Goal: Information Seeking & Learning: Learn about a topic

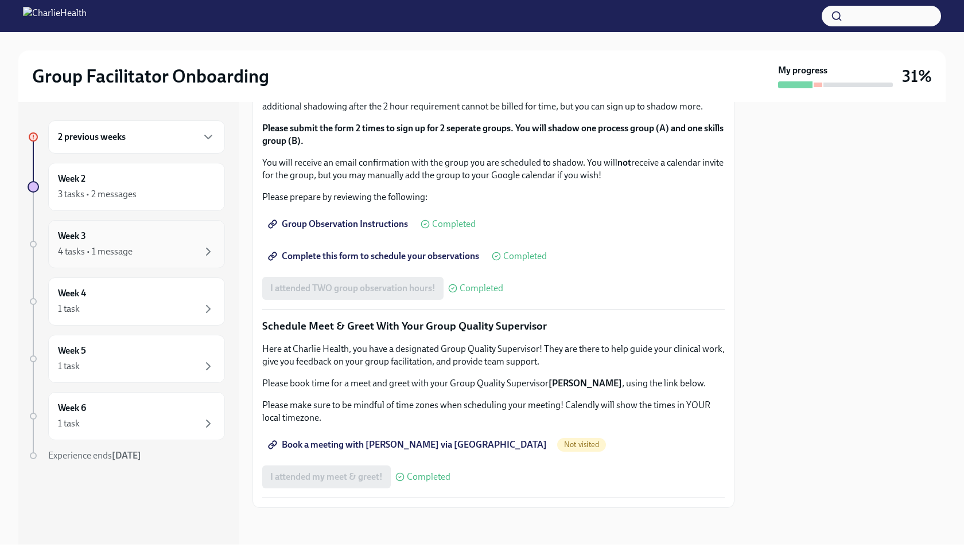
scroll to position [973, 0]
click at [96, 130] on div "2 previous weeks" at bounding box center [136, 136] width 177 height 33
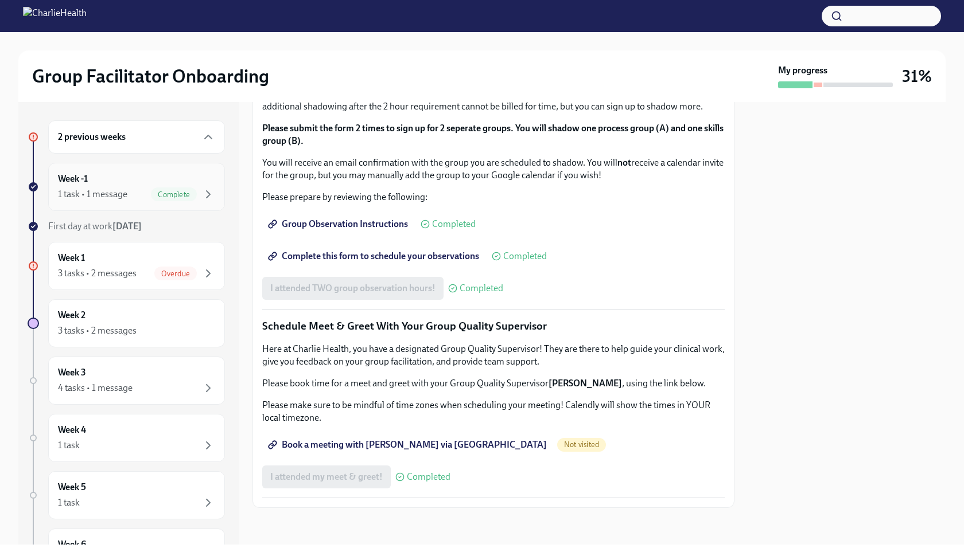
click at [103, 181] on div "Week -1 1 task • 1 message Complete" at bounding box center [136, 187] width 157 height 29
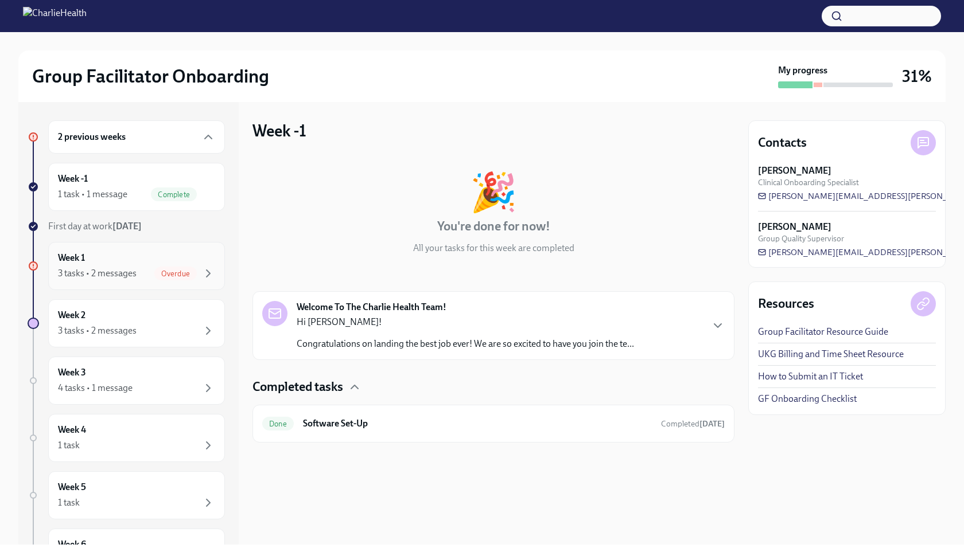
click at [96, 261] on div "Week 1 3 tasks • 2 messages Overdue" at bounding box center [136, 266] width 157 height 29
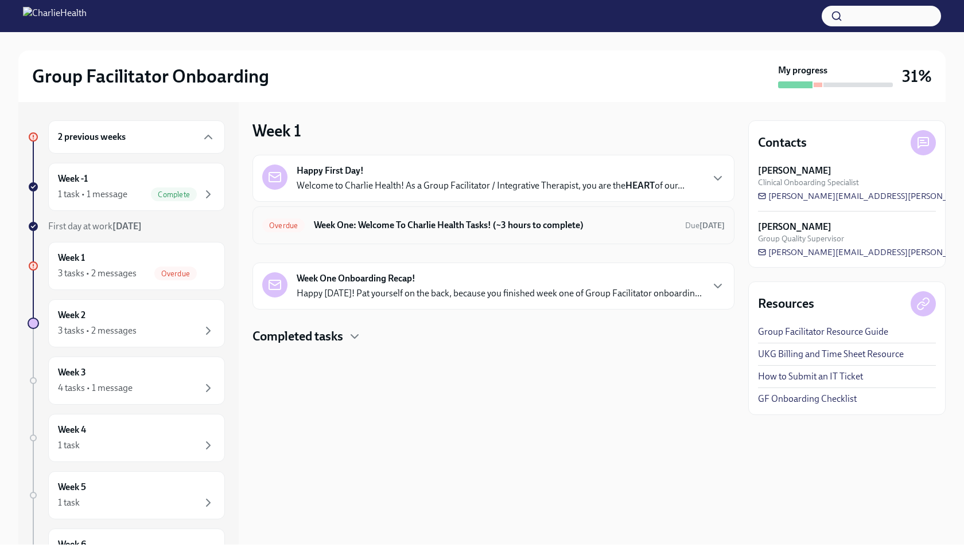
click at [463, 233] on div "Overdue Week One: Welcome To Charlie Health Tasks! (~3 hours to complete) Due […" at bounding box center [493, 225] width 462 height 18
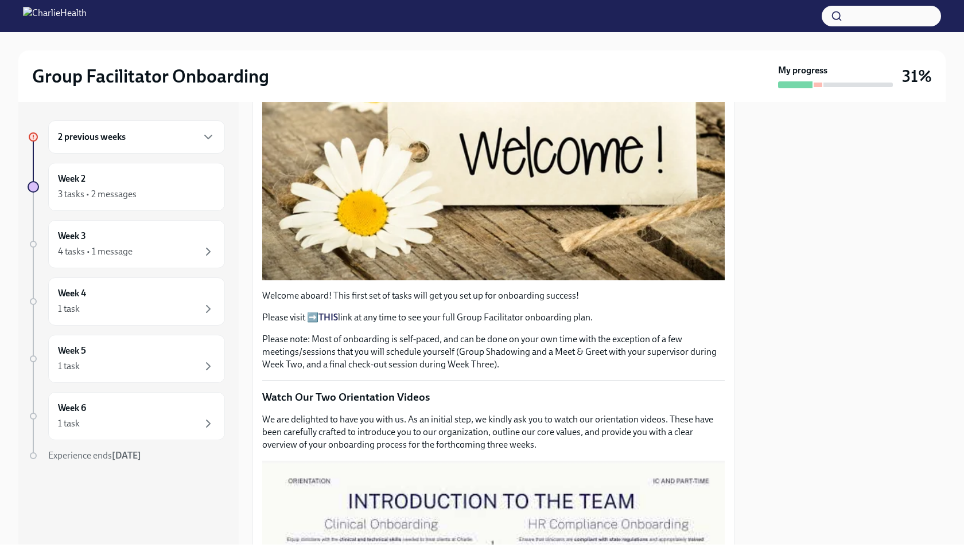
scroll to position [234, 0]
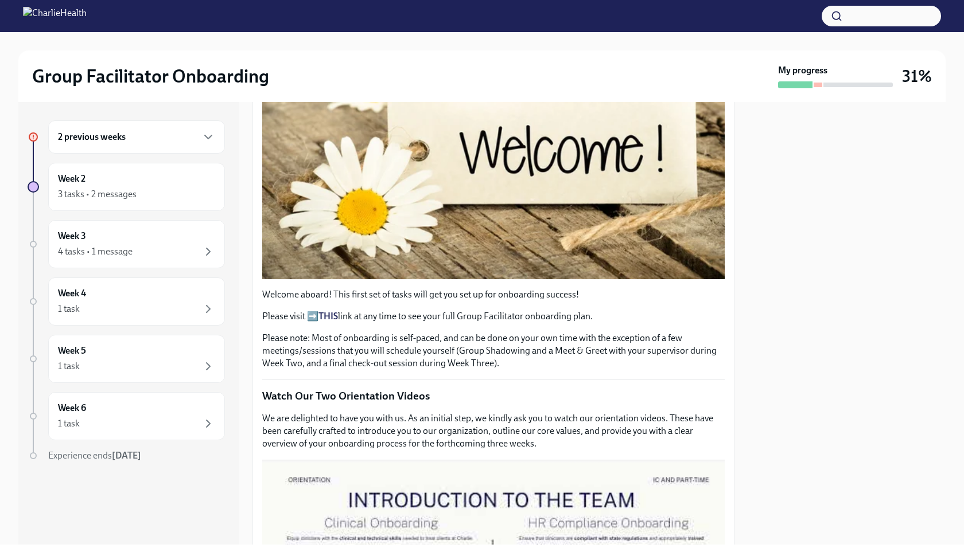
click at [329, 315] on strong "THIS" at bounding box center [328, 316] width 20 height 11
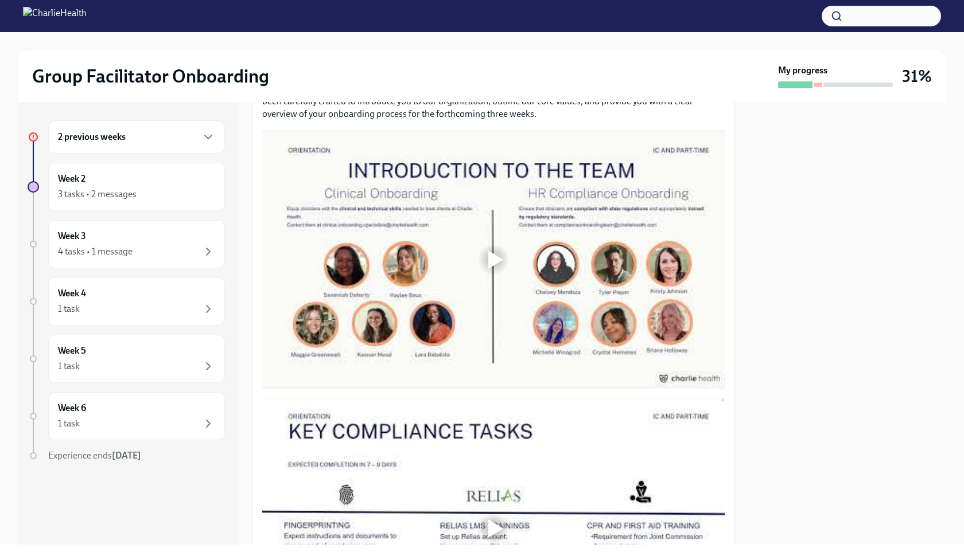
scroll to position [568, 0]
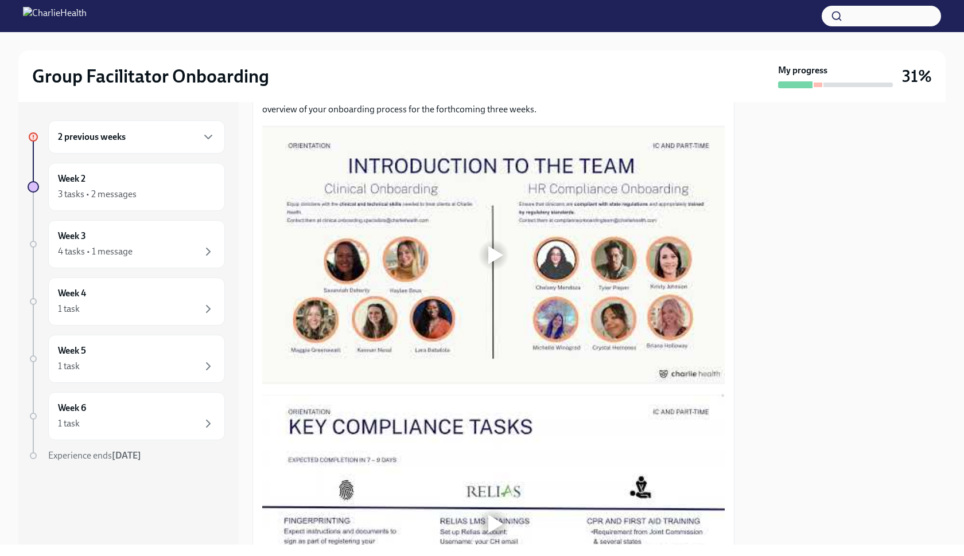
click at [498, 262] on div at bounding box center [495, 255] width 15 height 18
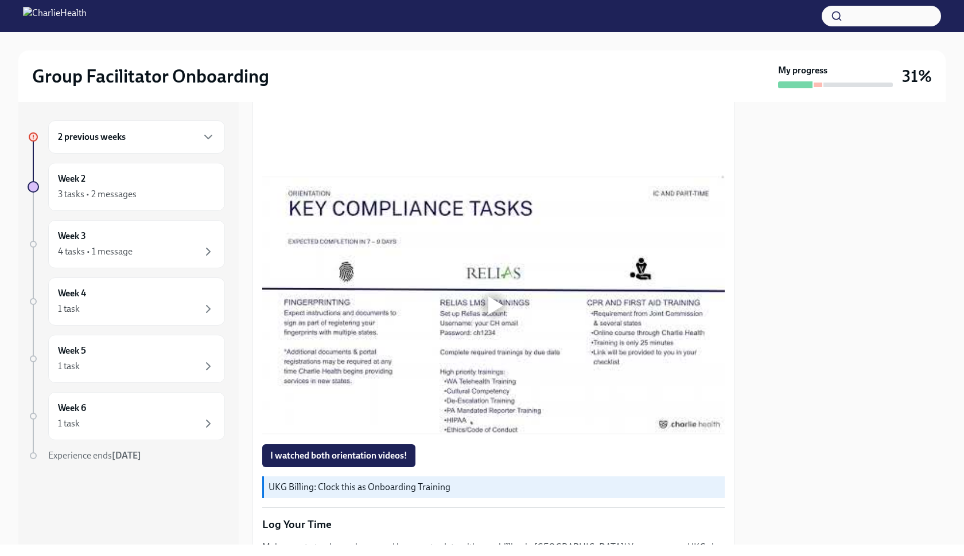
scroll to position [804, 0]
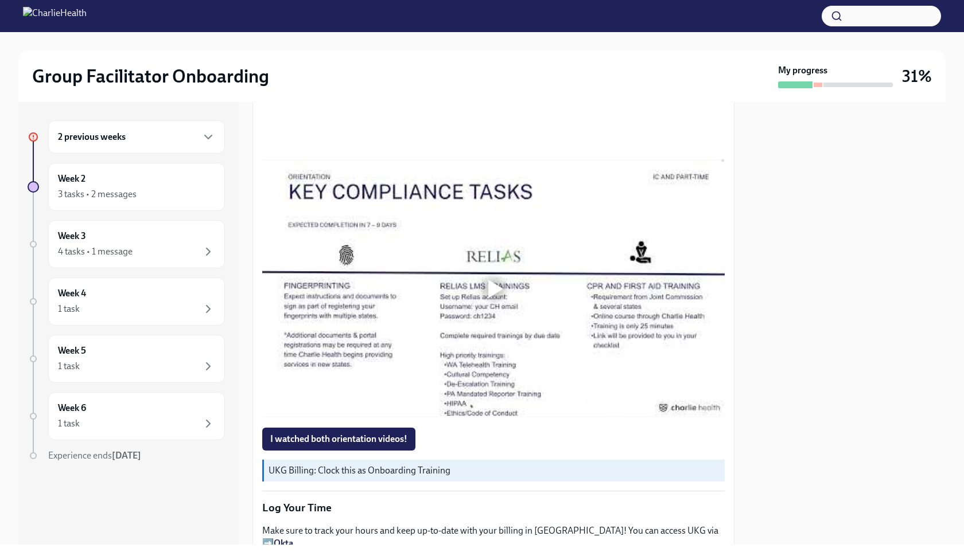
click at [502, 297] on div at bounding box center [495, 289] width 15 height 18
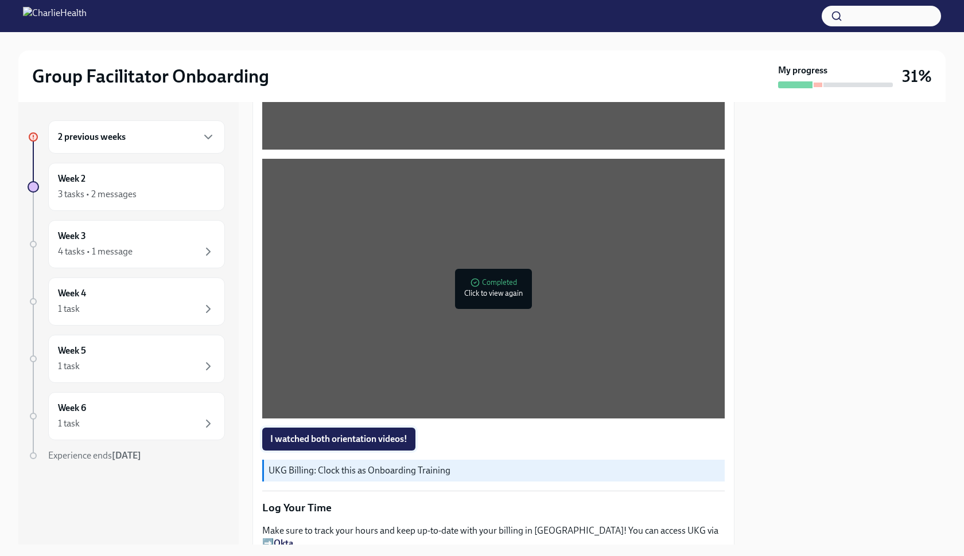
click at [364, 439] on span "I watched both orientation videos!" at bounding box center [338, 439] width 137 height 11
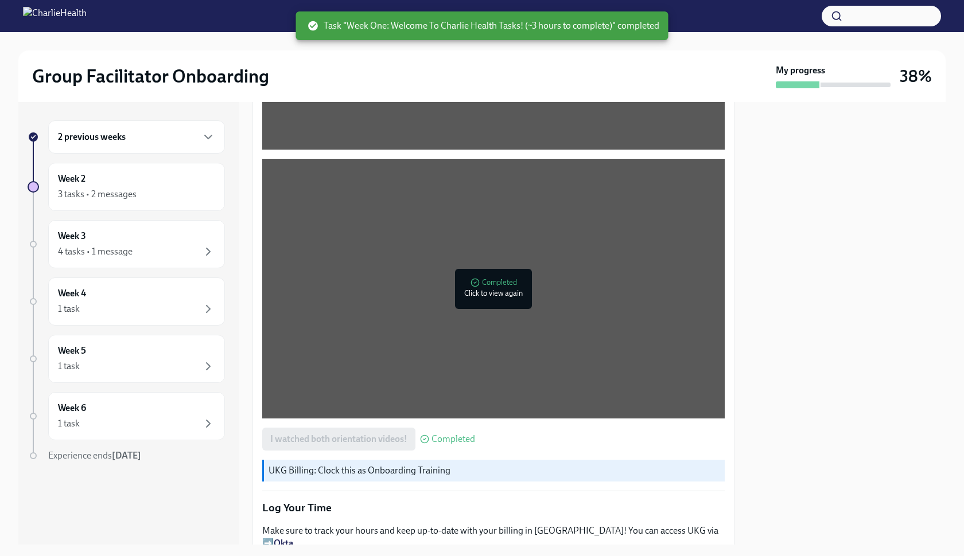
click at [172, 116] on div "2 previous weeks Week 2 3 tasks • 2 messages Week 3 4 tasks • 1 message Week 4 …" at bounding box center [128, 323] width 220 height 443
click at [172, 125] on div "2 previous weeks" at bounding box center [136, 136] width 177 height 33
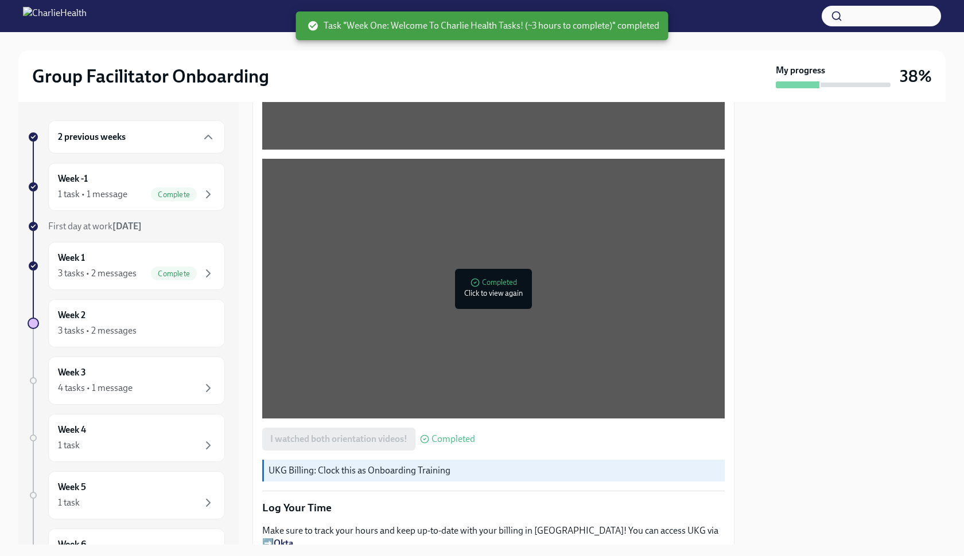
click at [175, 145] on div "2 previous weeks" at bounding box center [136, 136] width 177 height 33
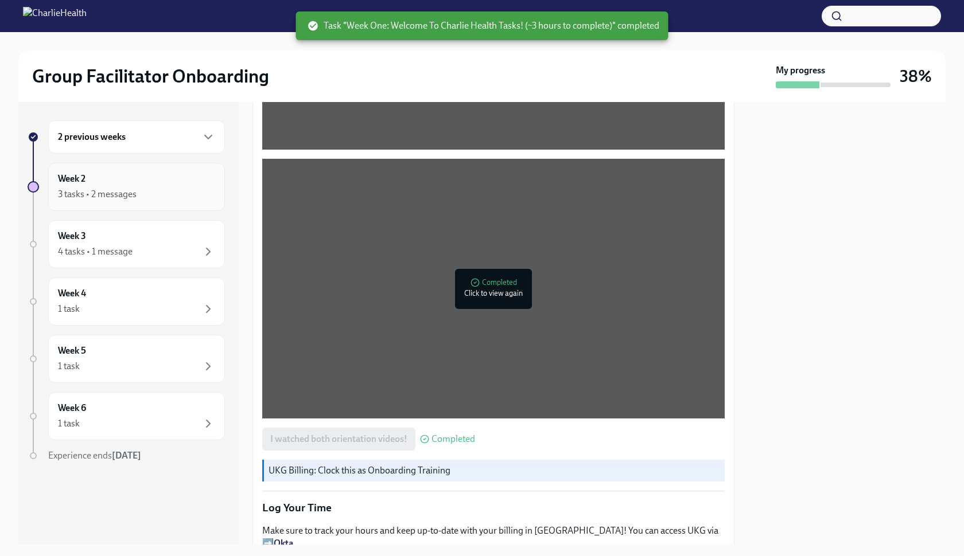
click at [162, 192] on div "3 tasks • 2 messages" at bounding box center [136, 195] width 157 height 14
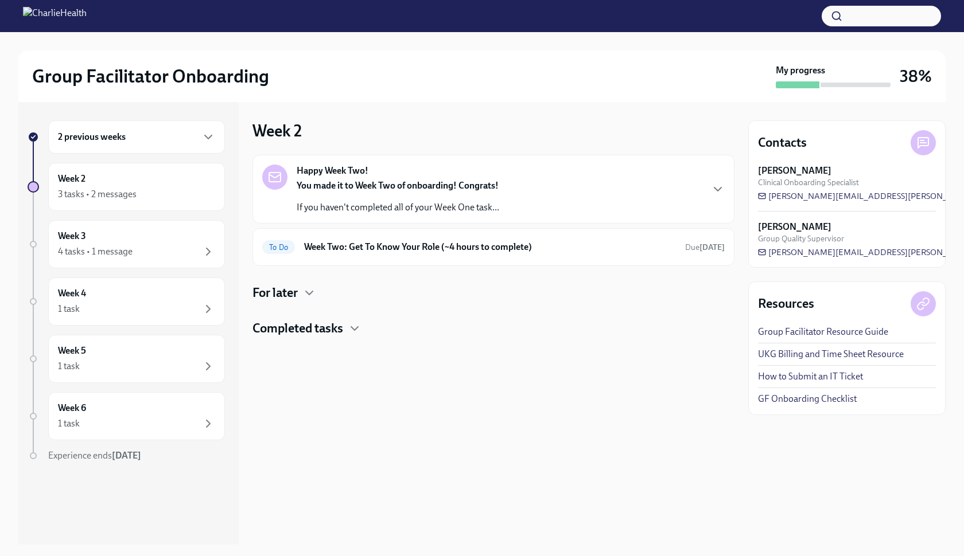
click at [263, 284] on h4 "For later" at bounding box center [274, 292] width 45 height 17
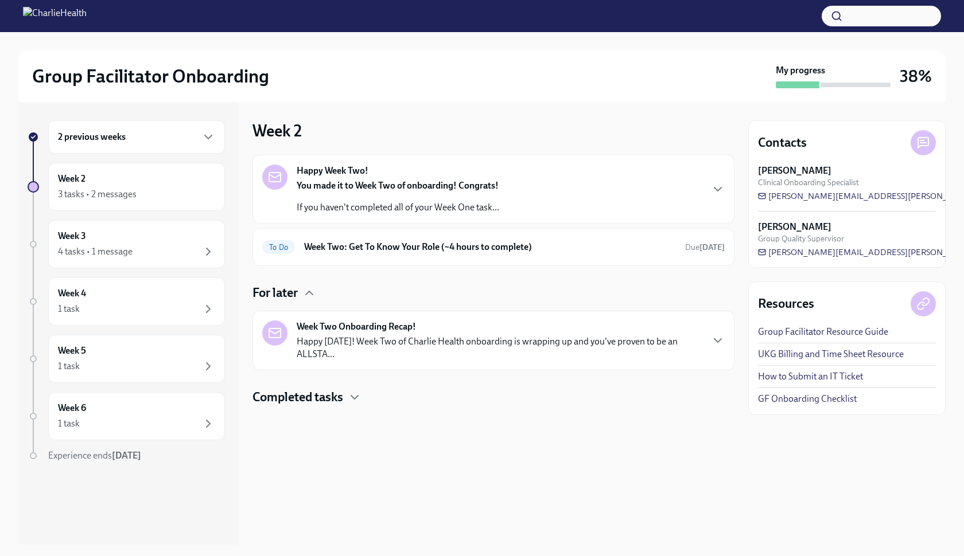
click at [341, 349] on p "Happy [DATE]! Week Two of Charlie Health onboarding is wrapping up and you've p…" at bounding box center [499, 348] width 405 height 25
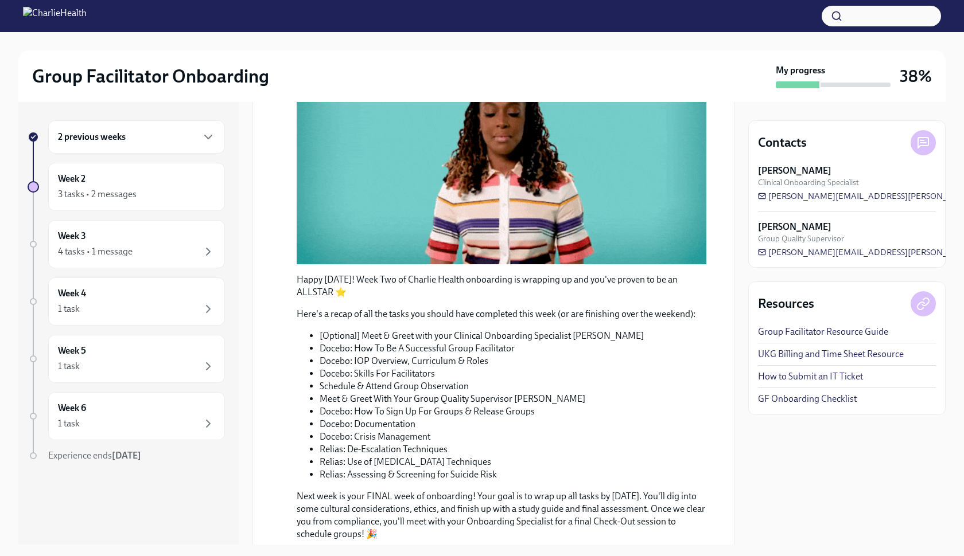
scroll to position [337, 0]
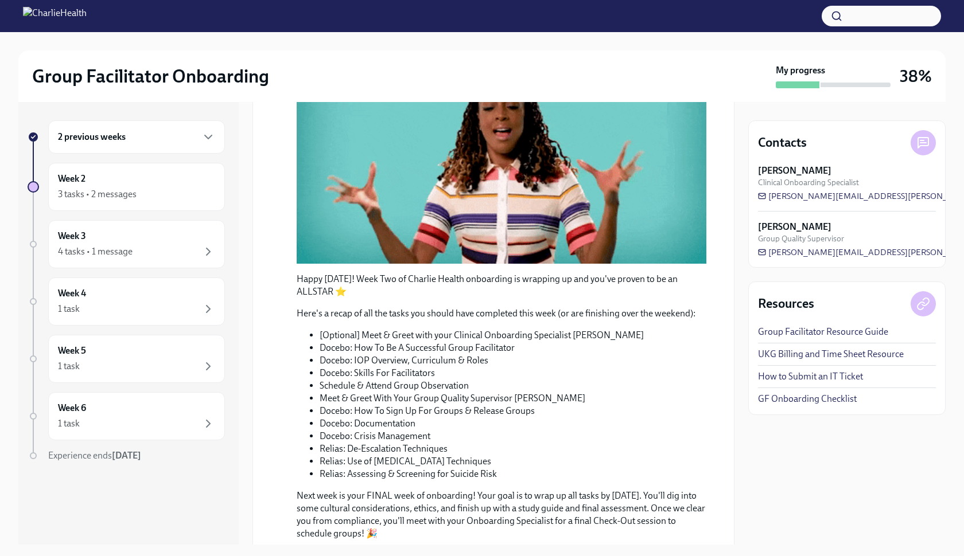
click at [455, 431] on li "Docebo: Crisis Management" at bounding box center [512, 436] width 387 height 13
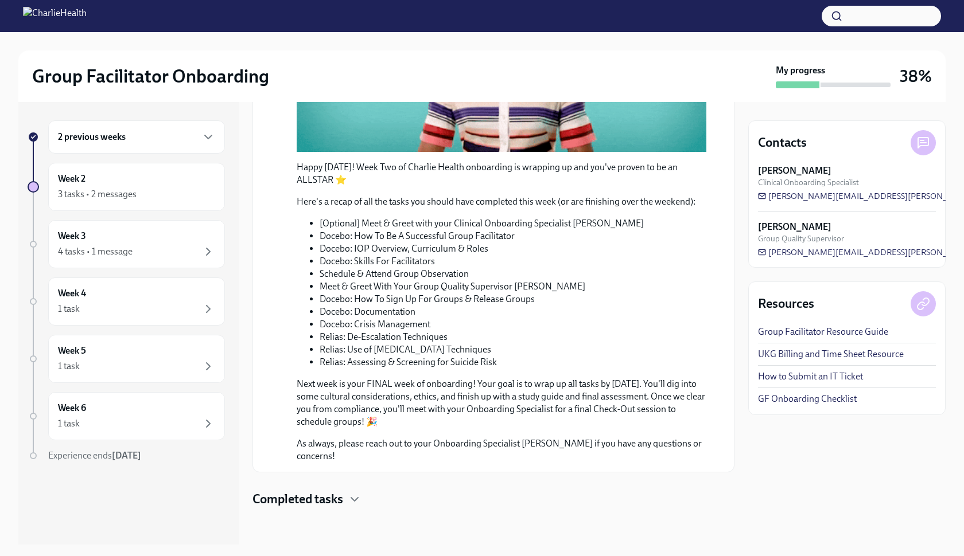
scroll to position [0, 0]
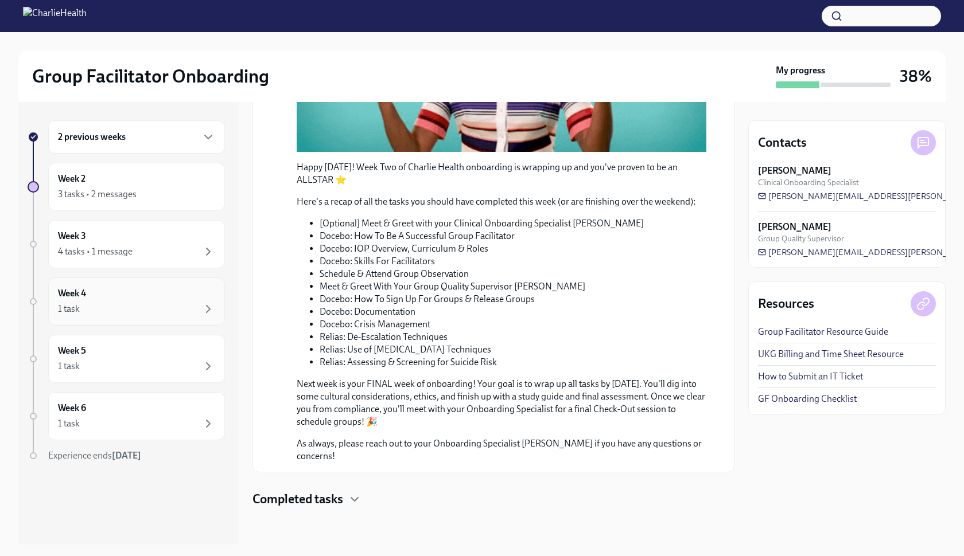
click at [146, 301] on div "Week 4 1 task" at bounding box center [136, 301] width 157 height 29
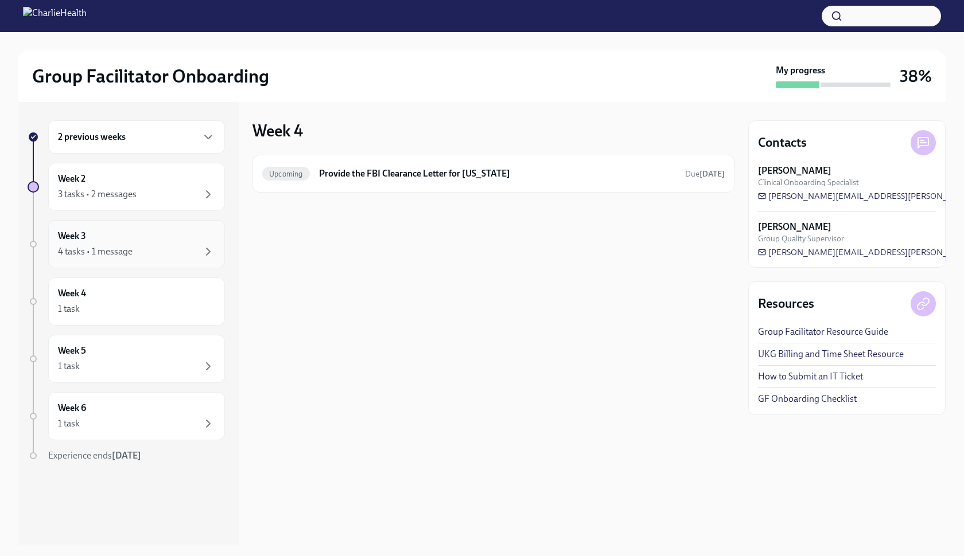
click at [150, 257] on div "4 tasks • 1 message" at bounding box center [136, 252] width 157 height 14
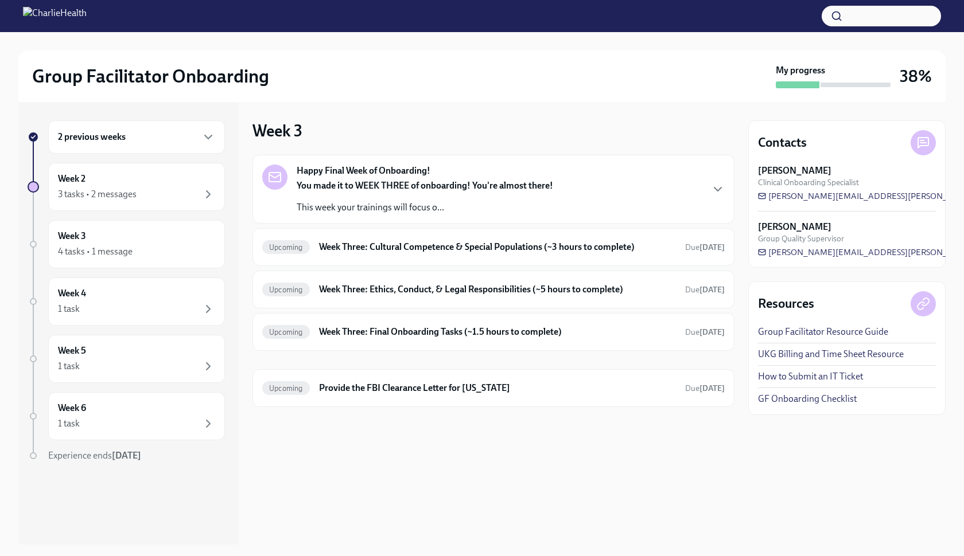
click at [408, 180] on p "You made it to WEEK THREE of onboarding! You're almost there!" at bounding box center [425, 186] width 256 height 13
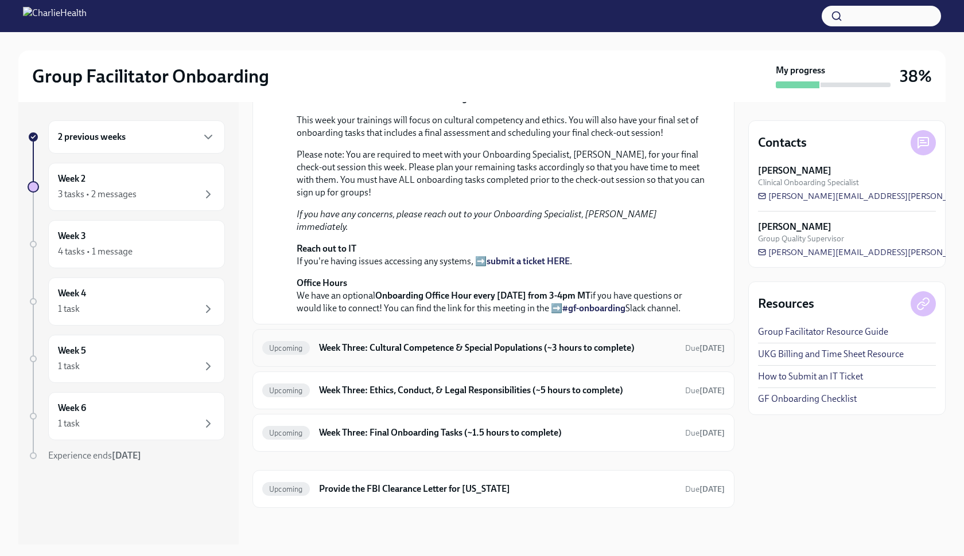
scroll to position [349, 0]
click at [407, 336] on div "Upcoming Week Three: Cultural Competence & Special Populations (~3 hours to com…" at bounding box center [493, 348] width 482 height 38
